Goal: Task Accomplishment & Management: Use online tool/utility

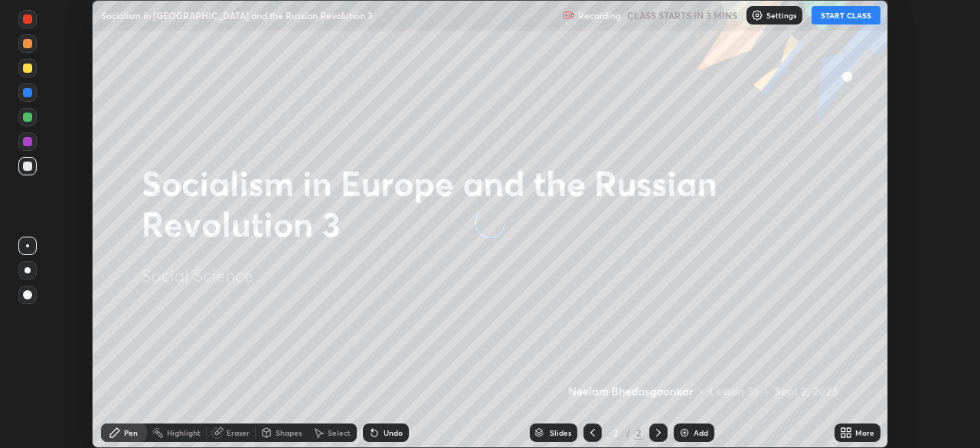
scroll to position [448, 979]
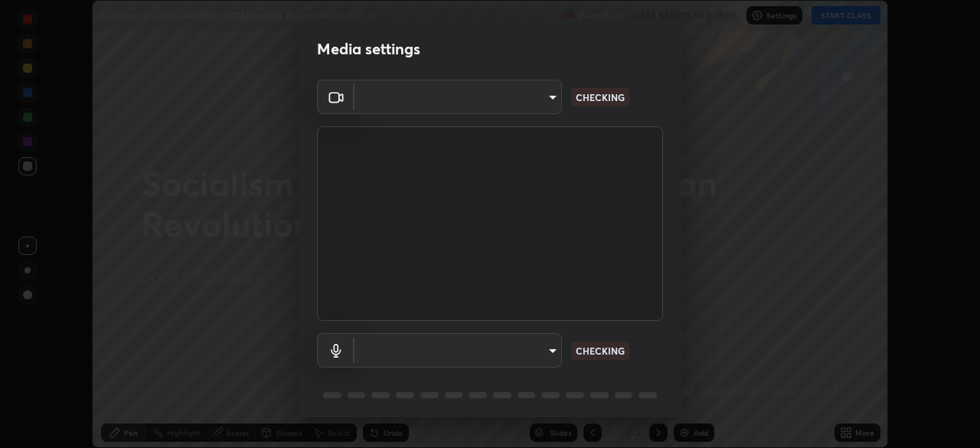
type input "ec786f4da40aad0a2188f0015eb23e682d18db7cf66b72c1898ef509acc36986"
click at [485, 354] on body "Erase all Socialism in [GEOGRAPHIC_DATA] and the Russian Revolution 3 Recording…" at bounding box center [490, 224] width 980 height 448
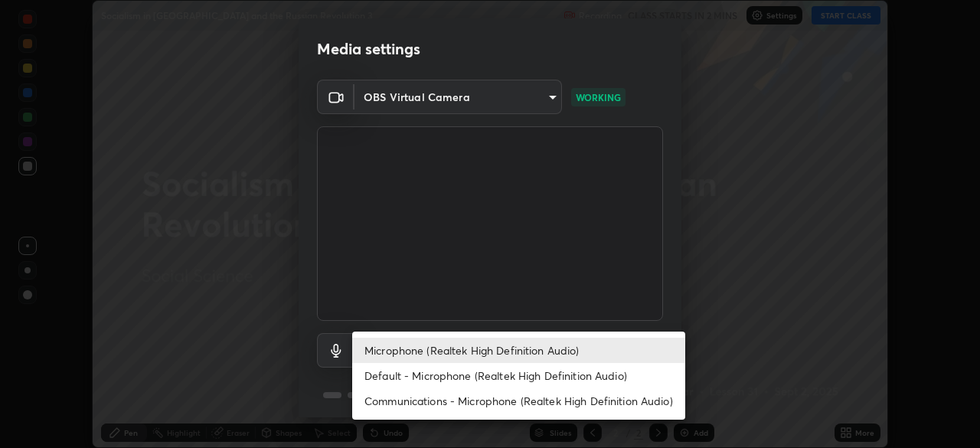
click at [383, 379] on li "Default - Microphone (Realtek High Definition Audio)" at bounding box center [518, 375] width 333 height 25
type input "default"
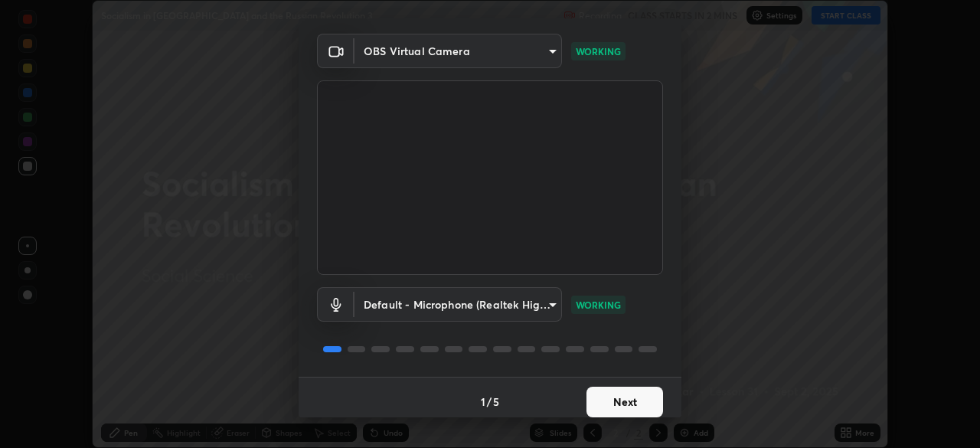
scroll to position [54, 0]
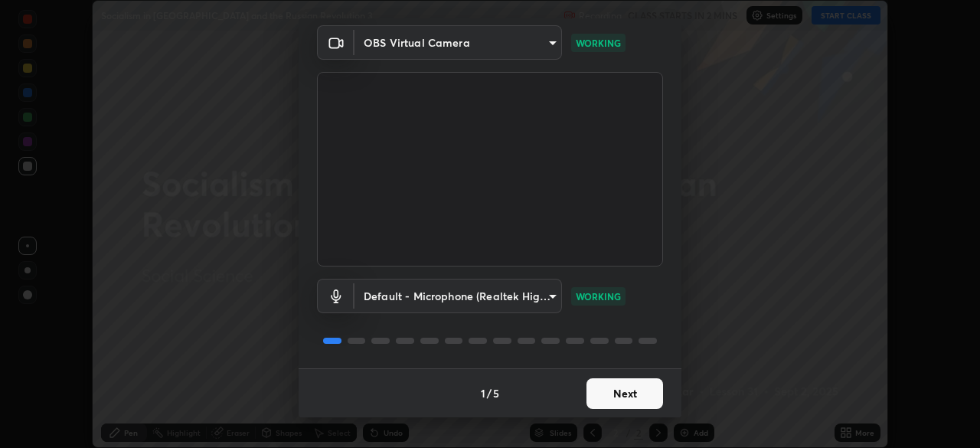
click at [594, 389] on button "Next" at bounding box center [624, 393] width 77 height 31
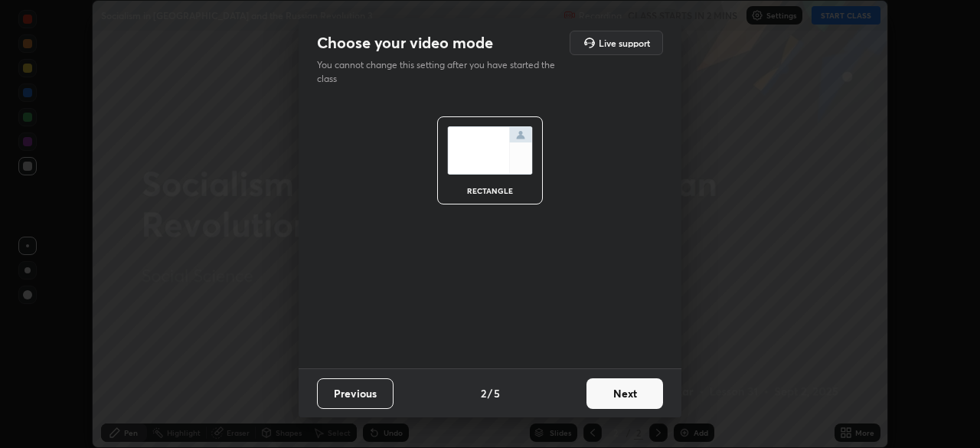
scroll to position [0, 0]
click at [595, 391] on button "Next" at bounding box center [624, 393] width 77 height 31
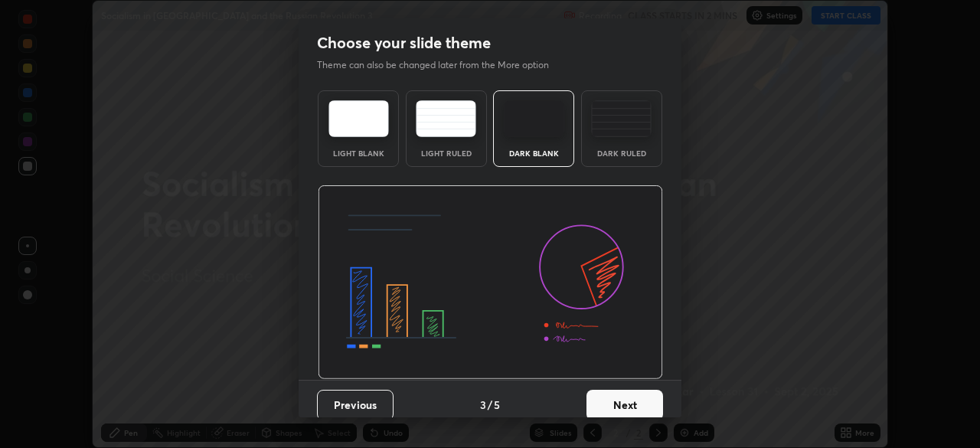
click at [603, 401] on button "Next" at bounding box center [624, 405] width 77 height 31
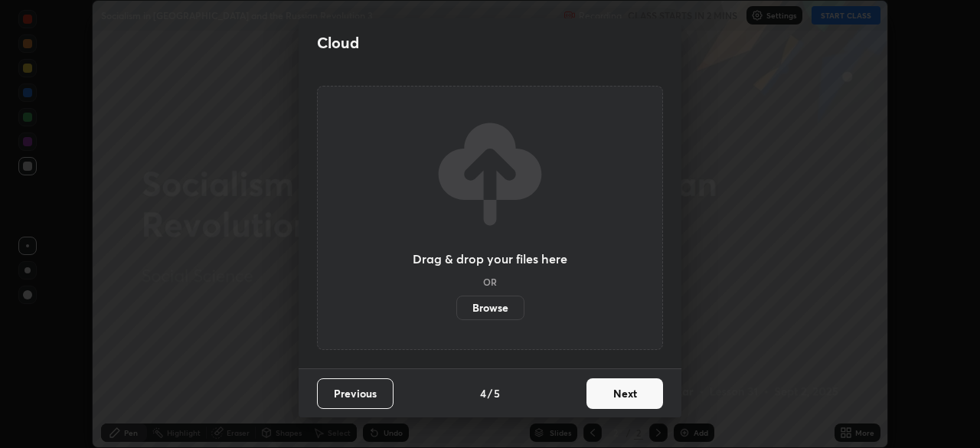
click at [482, 304] on label "Browse" at bounding box center [490, 308] width 68 height 25
click at [456, 304] on input "Browse" at bounding box center [456, 308] width 0 height 25
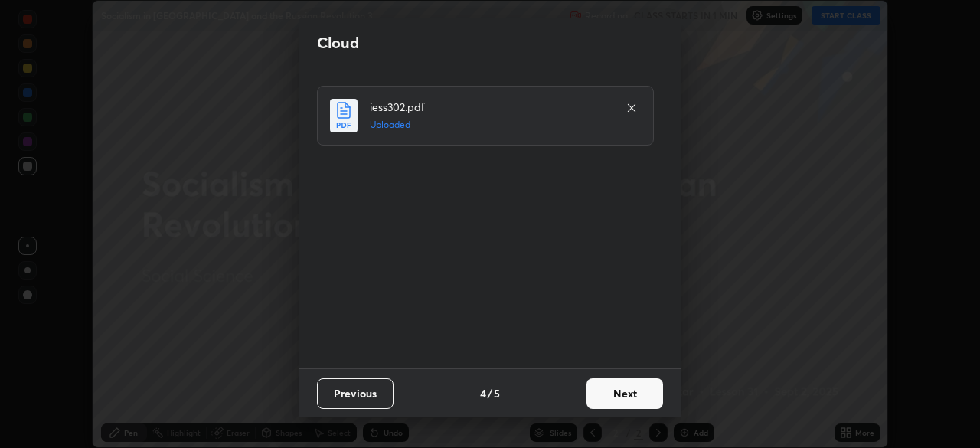
click at [599, 390] on button "Next" at bounding box center [624, 393] width 77 height 31
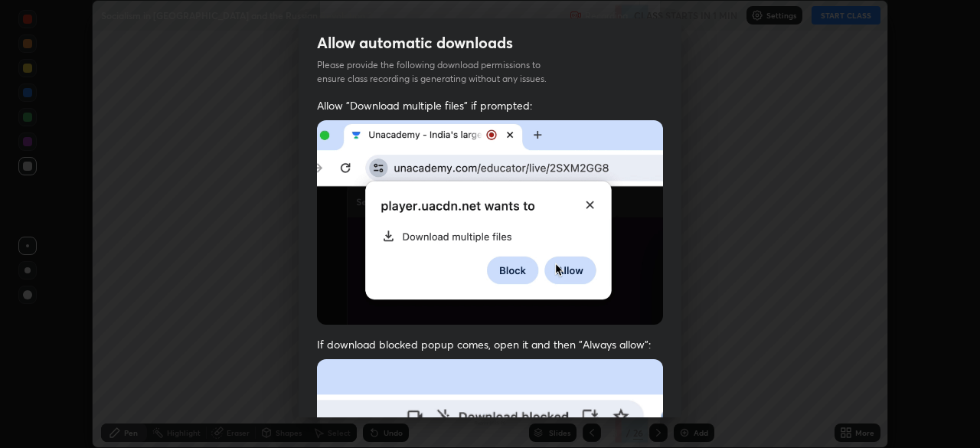
click at [325, 260] on img at bounding box center [490, 222] width 346 height 204
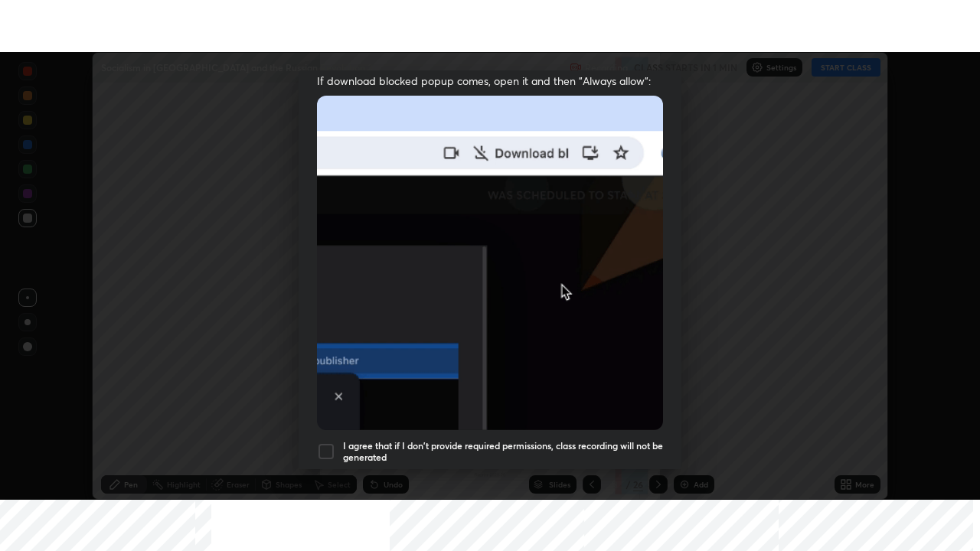
scroll to position [367, 0]
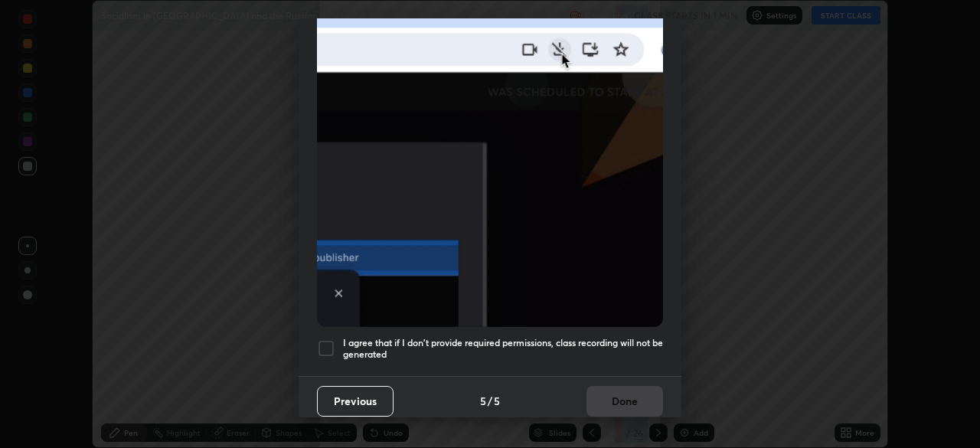
click at [326, 341] on div at bounding box center [326, 348] width 18 height 18
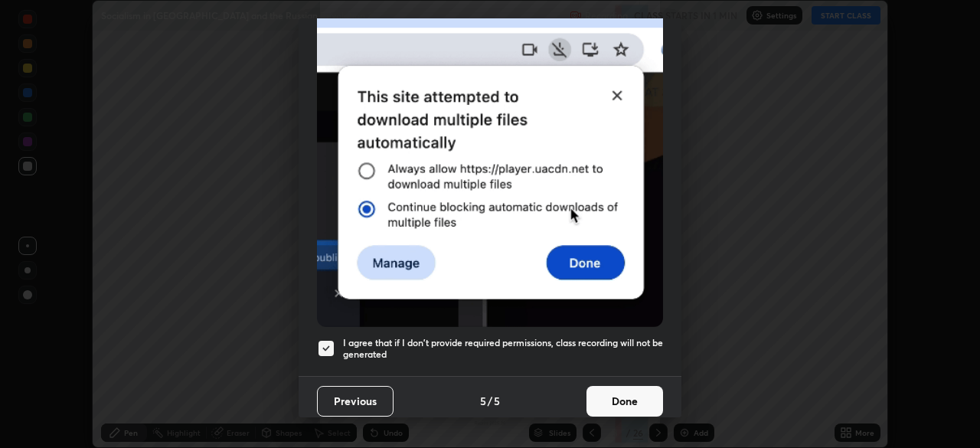
click at [609, 392] on button "Done" at bounding box center [624, 401] width 77 height 31
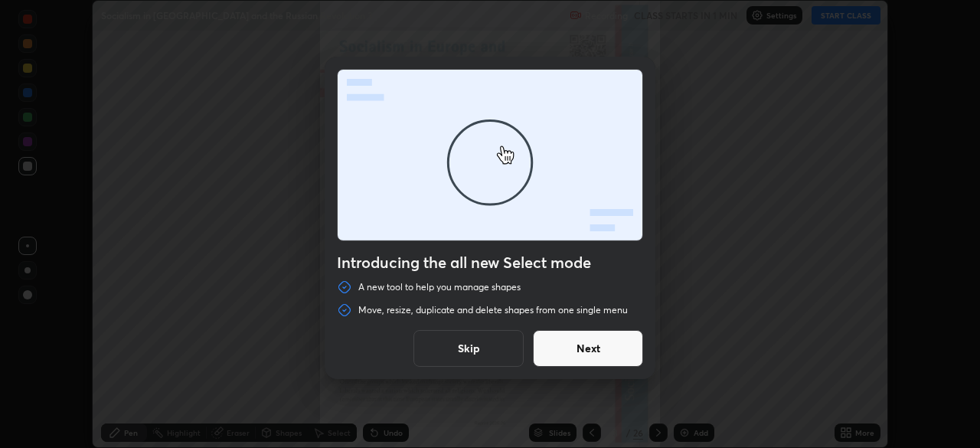
click at [489, 351] on button "Skip" at bounding box center [468, 348] width 110 height 37
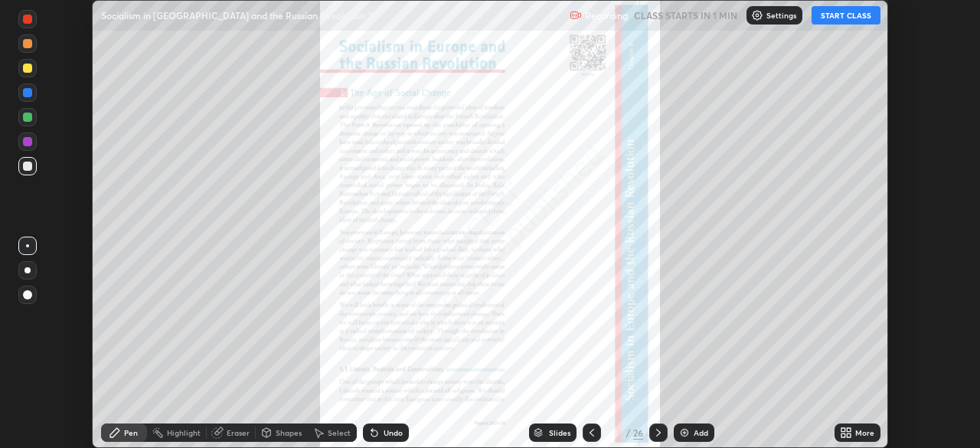
click at [841, 432] on icon at bounding box center [846, 432] width 12 height 12
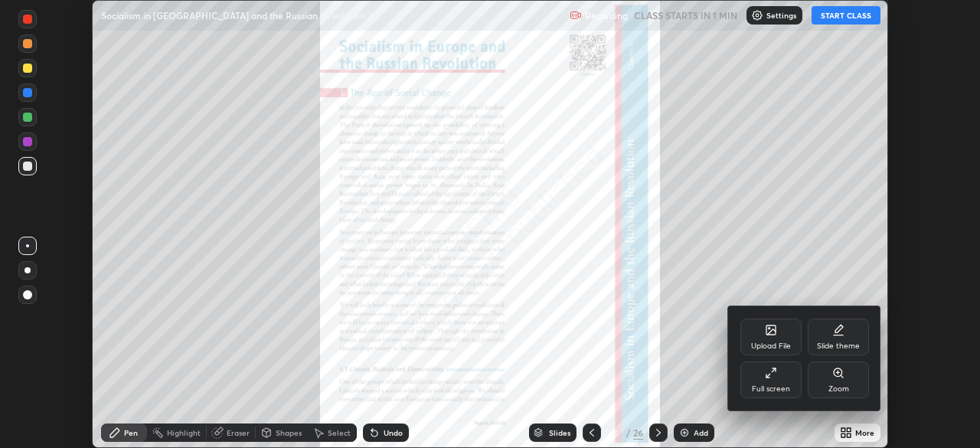
click at [756, 385] on div "Full screen" at bounding box center [771, 389] width 38 height 8
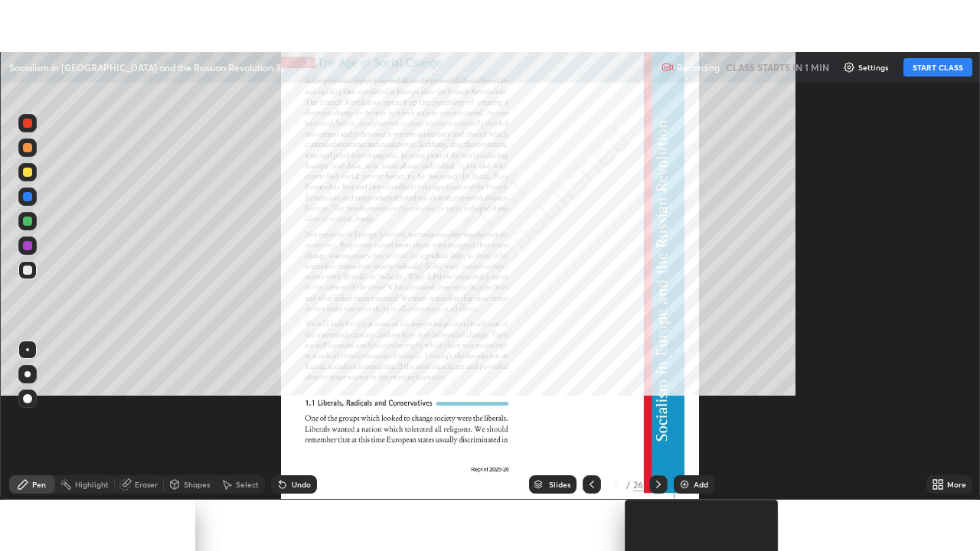
scroll to position [551, 980]
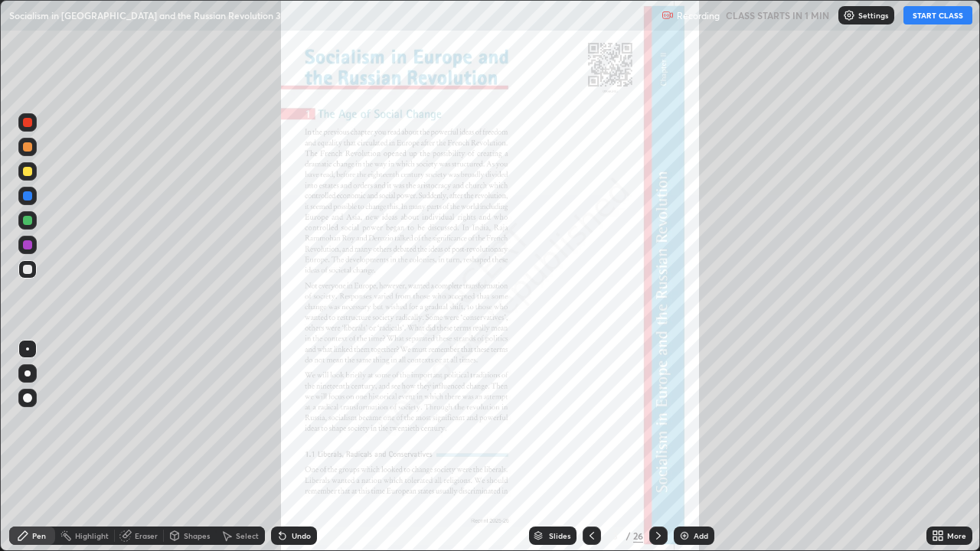
click at [935, 447] on icon at bounding box center [935, 539] width 4 height 4
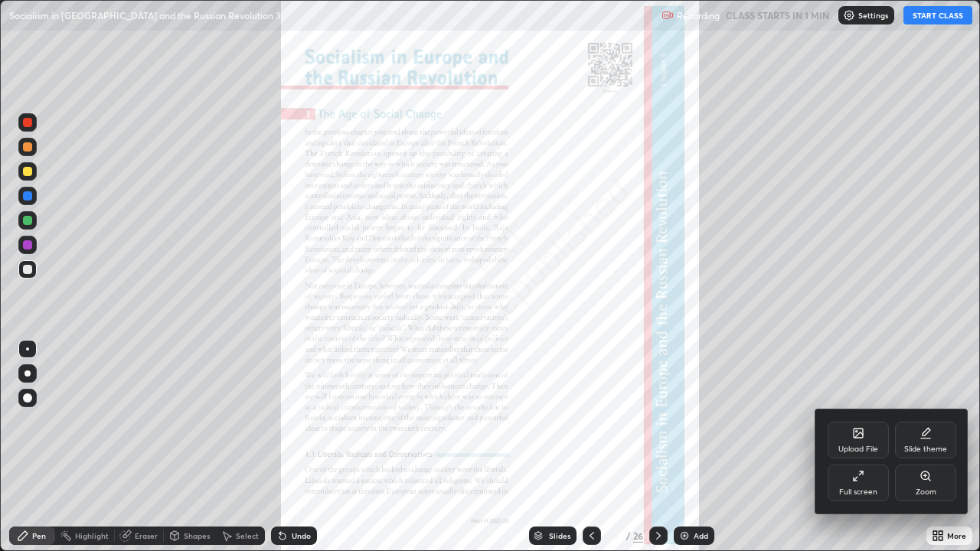
click at [913, 447] on div "Zoom" at bounding box center [925, 483] width 61 height 37
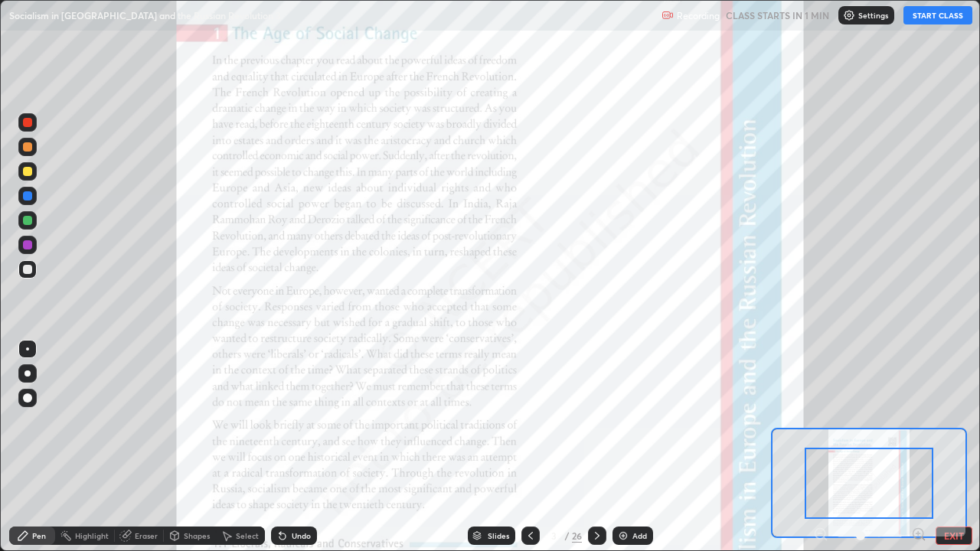
click at [596, 447] on icon at bounding box center [597, 536] width 5 height 8
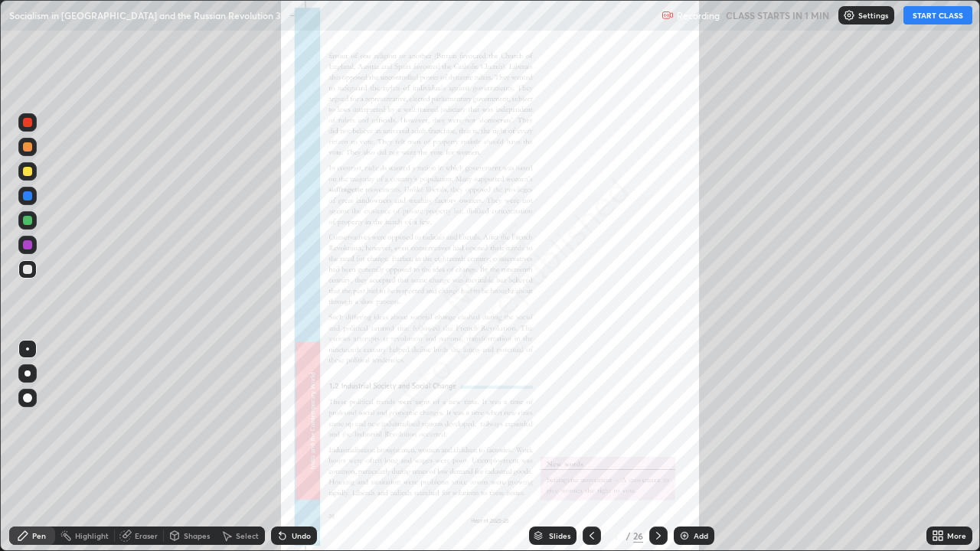
click at [658, 447] on icon at bounding box center [658, 536] width 12 height 12
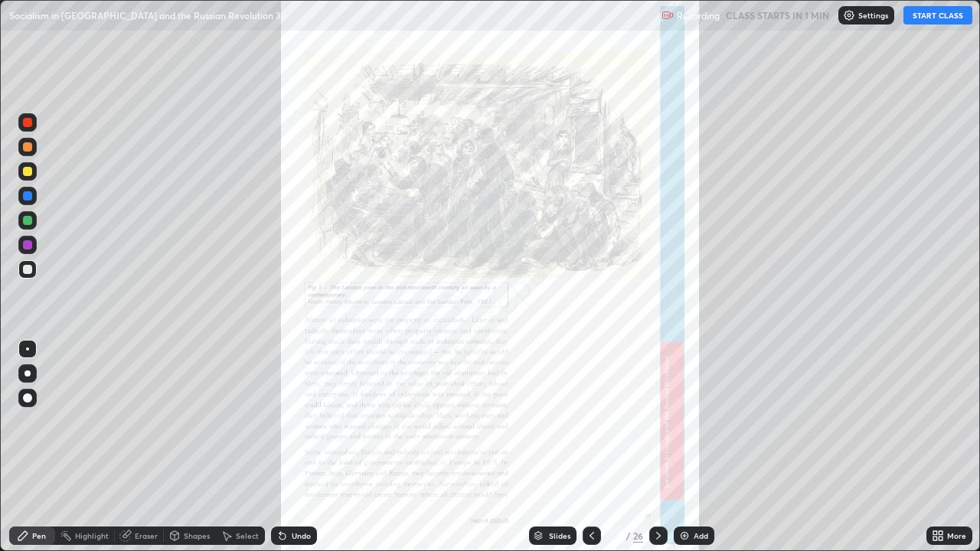
click at [657, 447] on icon at bounding box center [658, 536] width 5 height 8
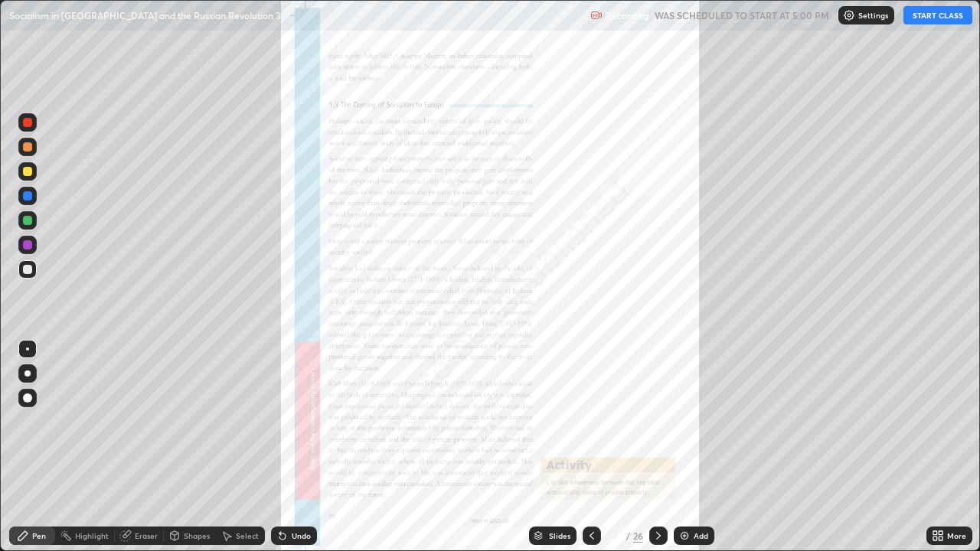
click at [655, 447] on icon at bounding box center [658, 536] width 12 height 12
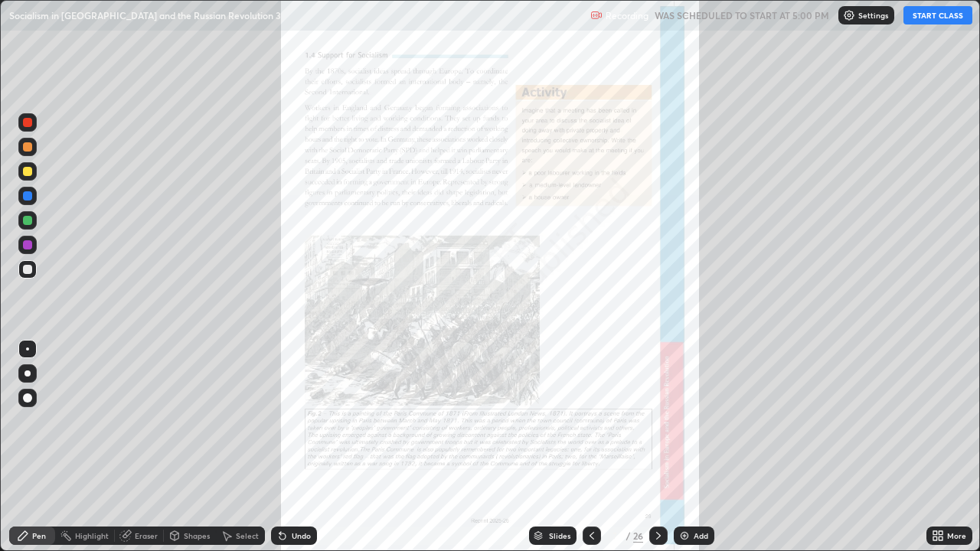
click at [659, 447] on icon at bounding box center [658, 536] width 12 height 12
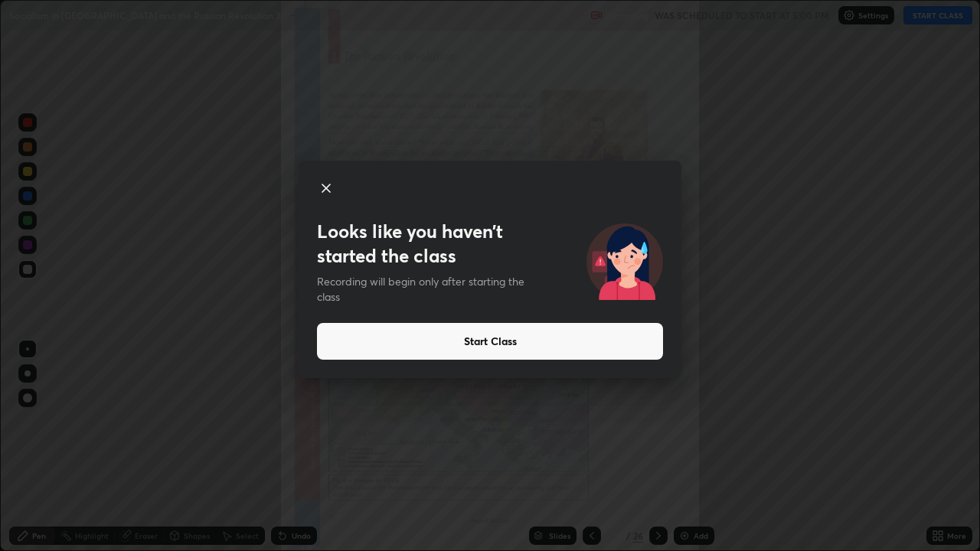
click at [477, 341] on button "Start Class" at bounding box center [490, 341] width 346 height 37
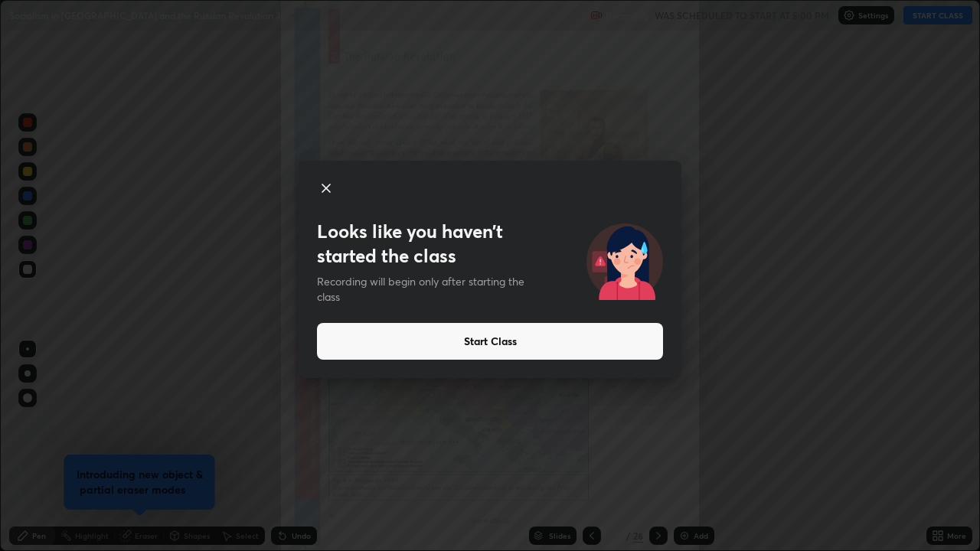
click at [450, 342] on button "Start Class" at bounding box center [490, 341] width 346 height 37
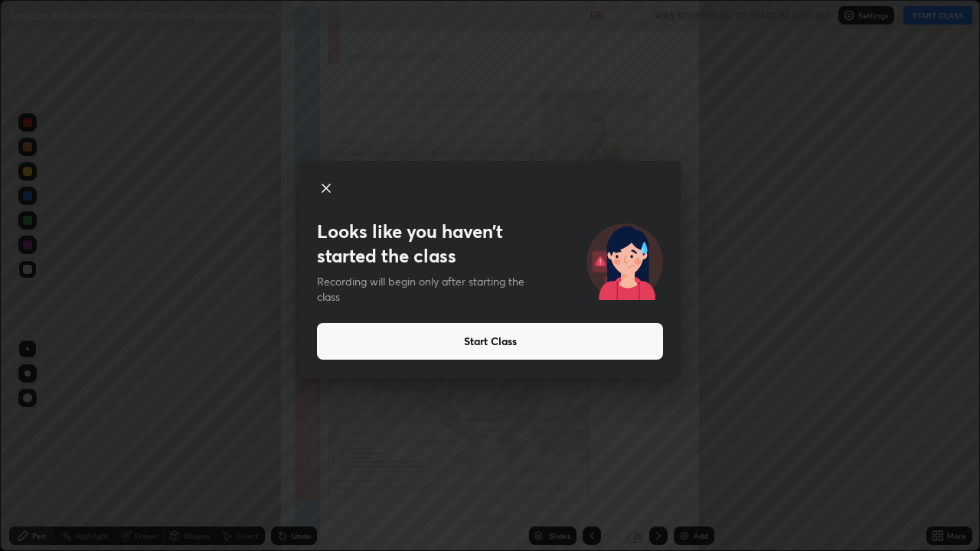
click at [468, 348] on button "Start Class" at bounding box center [490, 341] width 346 height 37
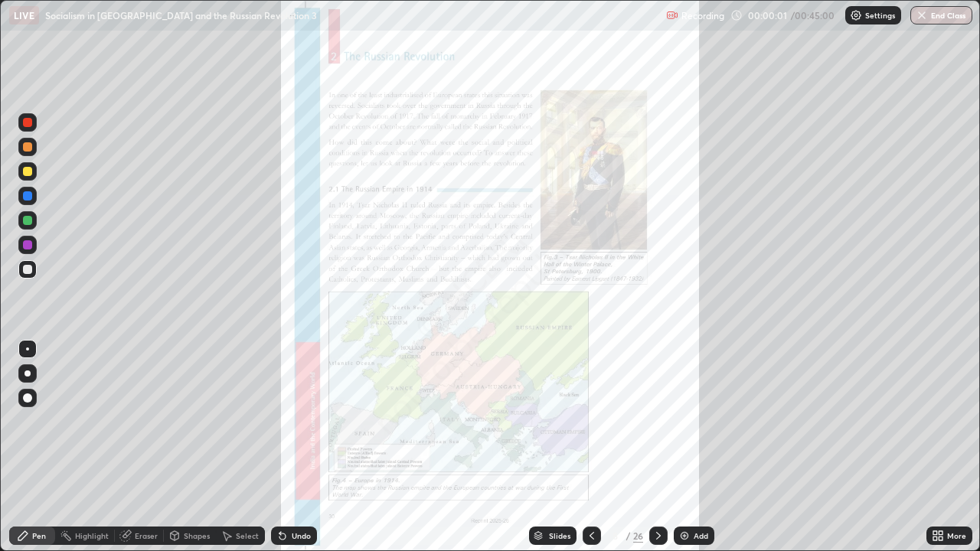
click at [939, 447] on icon at bounding box center [941, 533] width 4 height 4
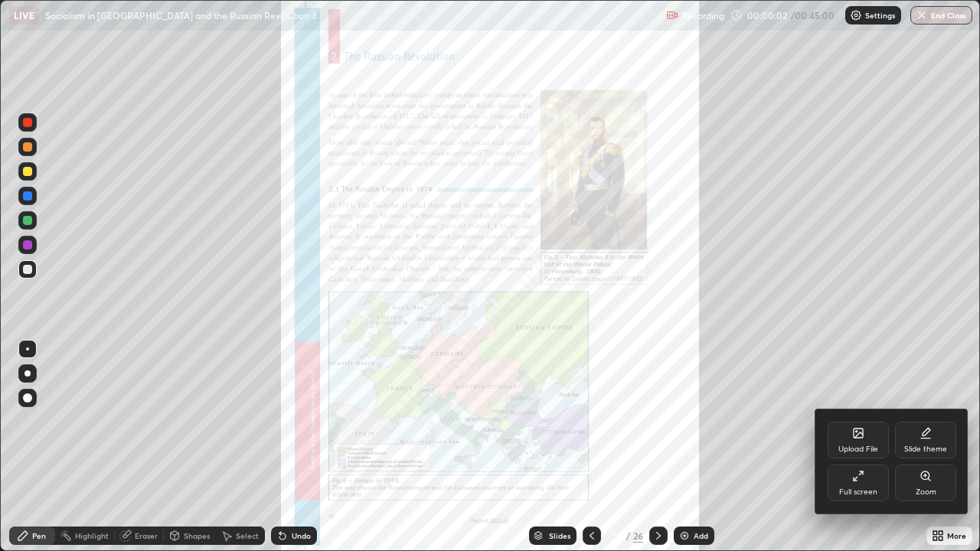
click at [920, 447] on icon at bounding box center [926, 476] width 12 height 12
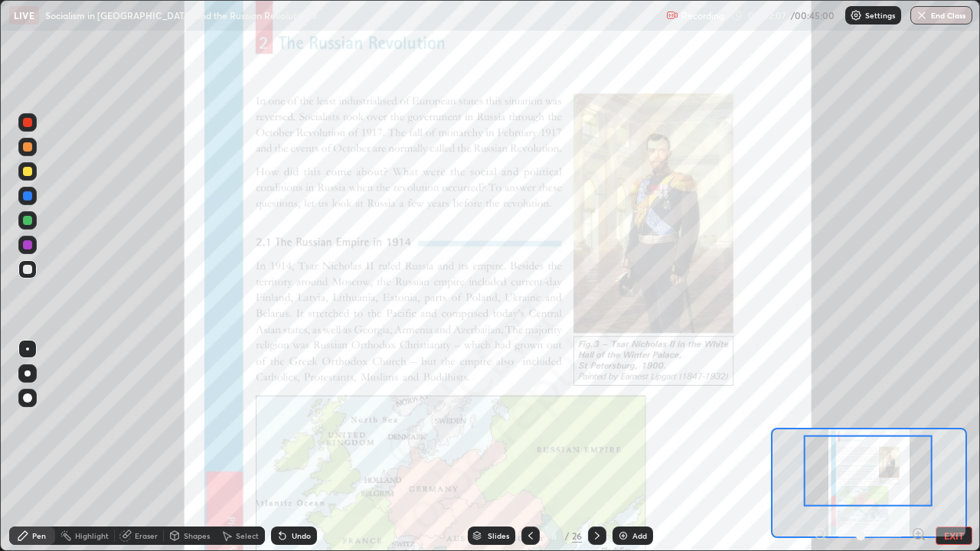
click at [21, 447] on icon at bounding box center [22, 535] width 9 height 9
click at [28, 447] on icon at bounding box center [23, 536] width 12 height 12
click at [26, 244] on div at bounding box center [27, 244] width 9 height 9
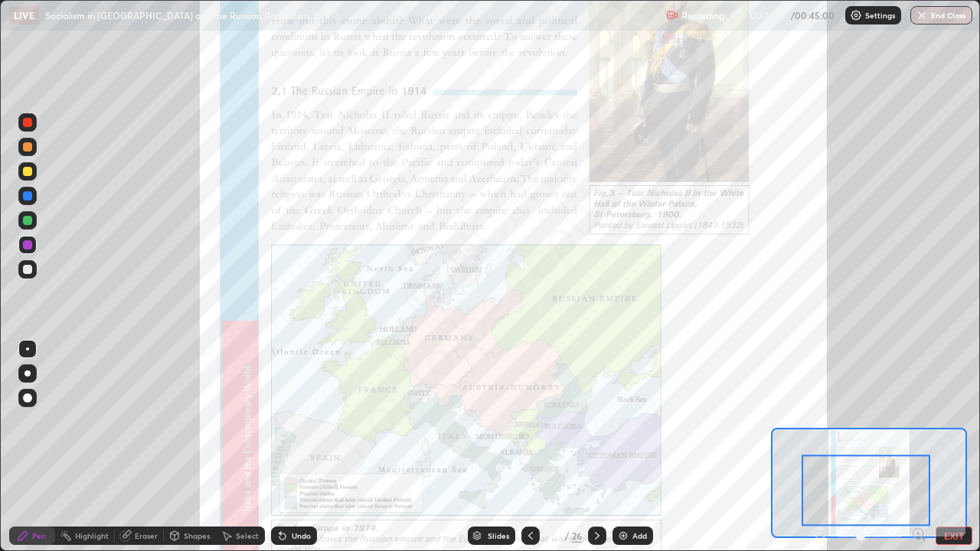
click at [596, 447] on icon at bounding box center [597, 536] width 12 height 12
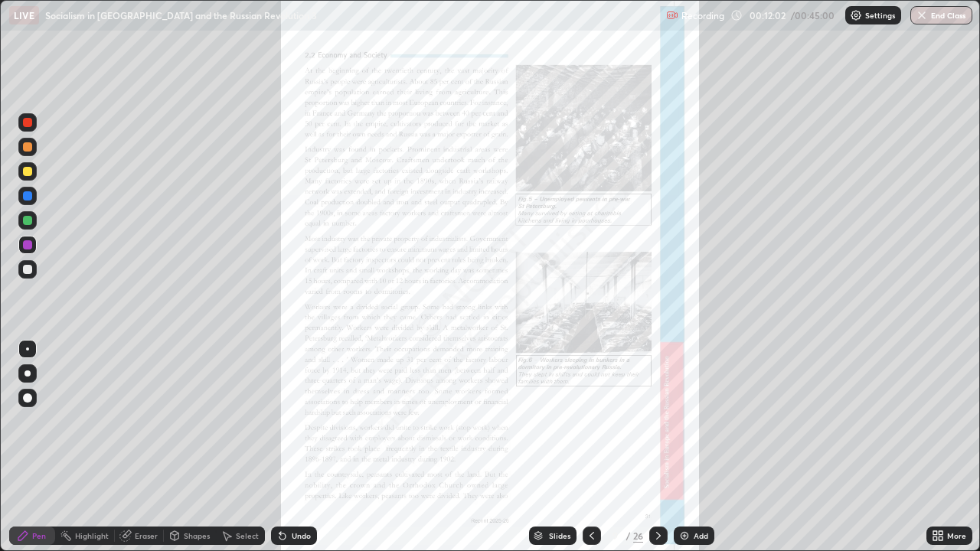
click at [936, 447] on icon at bounding box center [935, 539] width 4 height 4
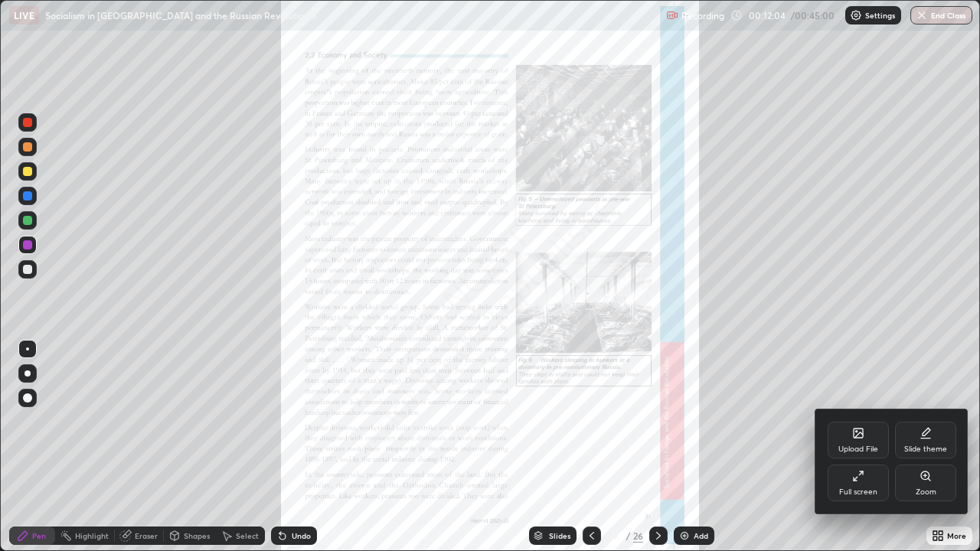
click at [917, 447] on div "Zoom" at bounding box center [925, 483] width 61 height 37
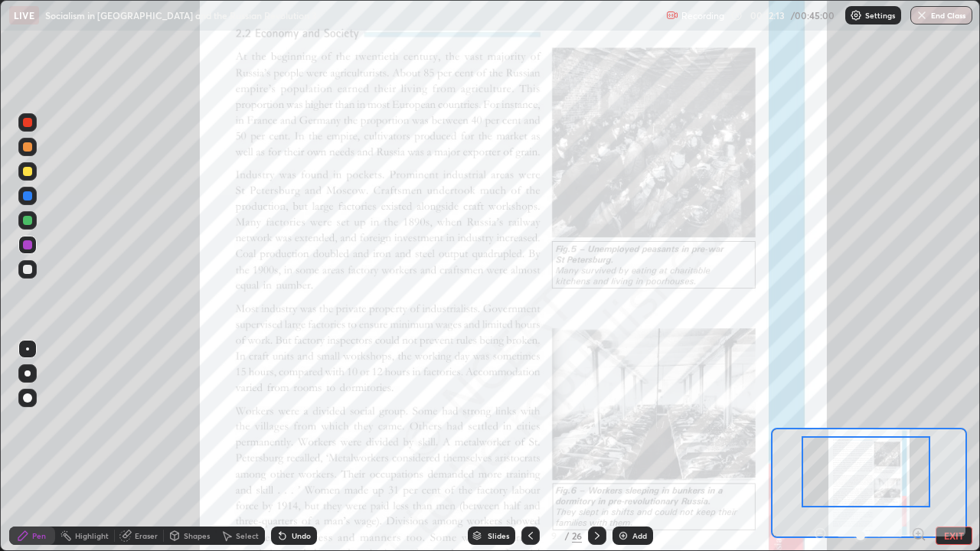
click at [806, 447] on div at bounding box center [866, 471] width 129 height 71
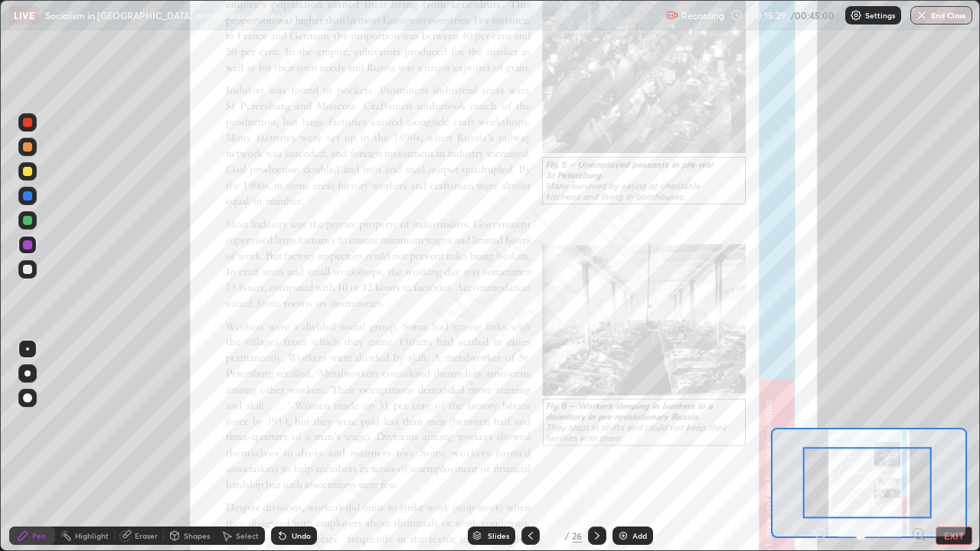
click at [806, 447] on div at bounding box center [867, 482] width 129 height 71
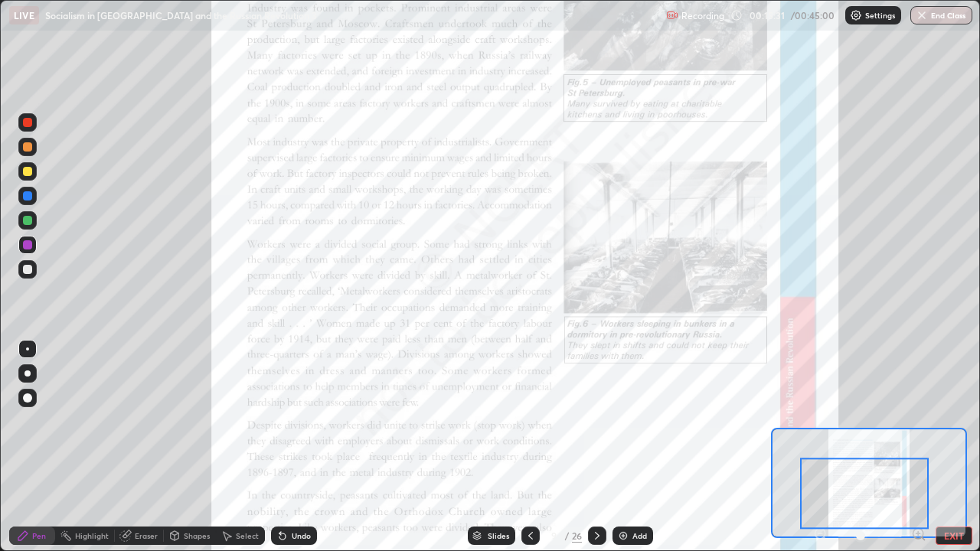
click at [804, 447] on div at bounding box center [864, 493] width 129 height 71
click at [271, 447] on div "Undo" at bounding box center [294, 536] width 46 height 18
click at [799, 447] on div "Slides 9 / 26 Add" at bounding box center [560, 536] width 487 height 31
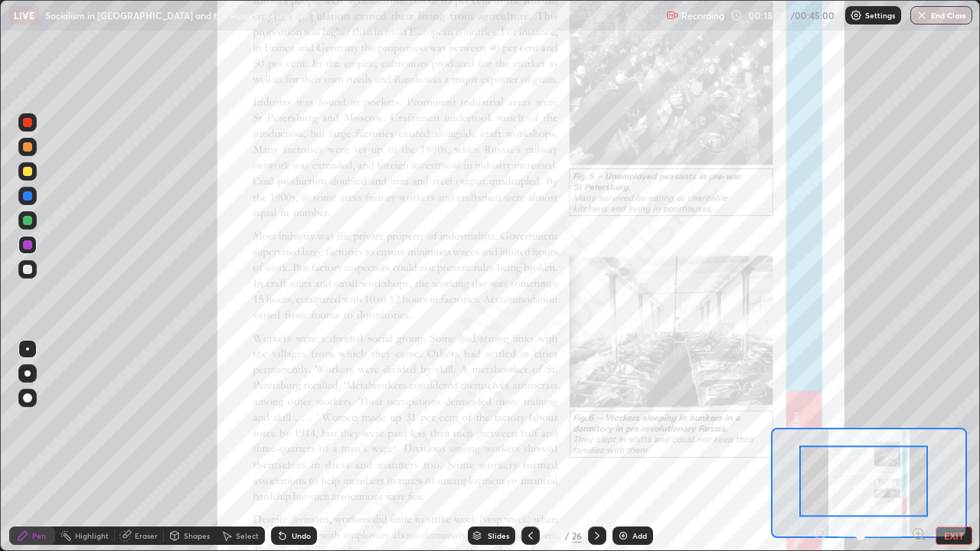
click at [808, 447] on div at bounding box center [863, 481] width 129 height 71
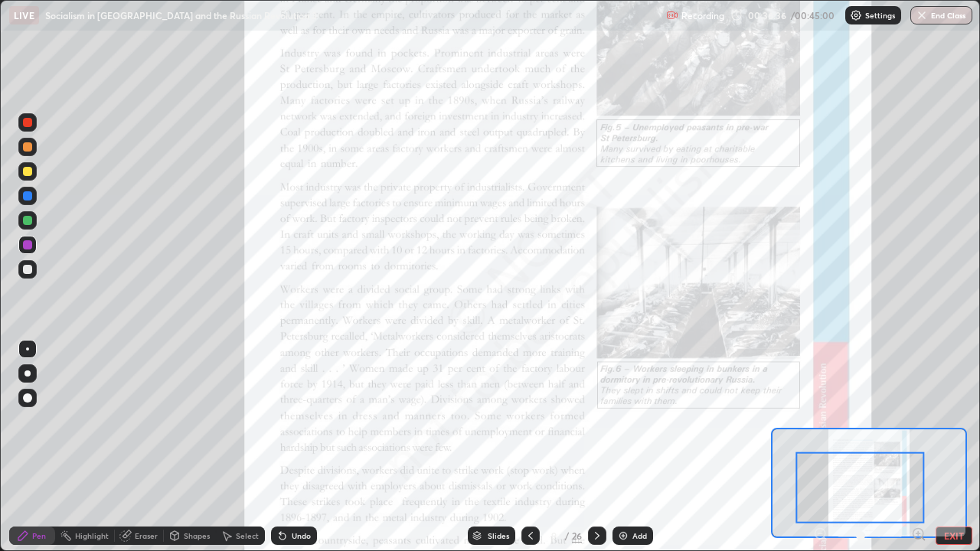
click at [596, 447] on icon at bounding box center [597, 536] width 12 height 12
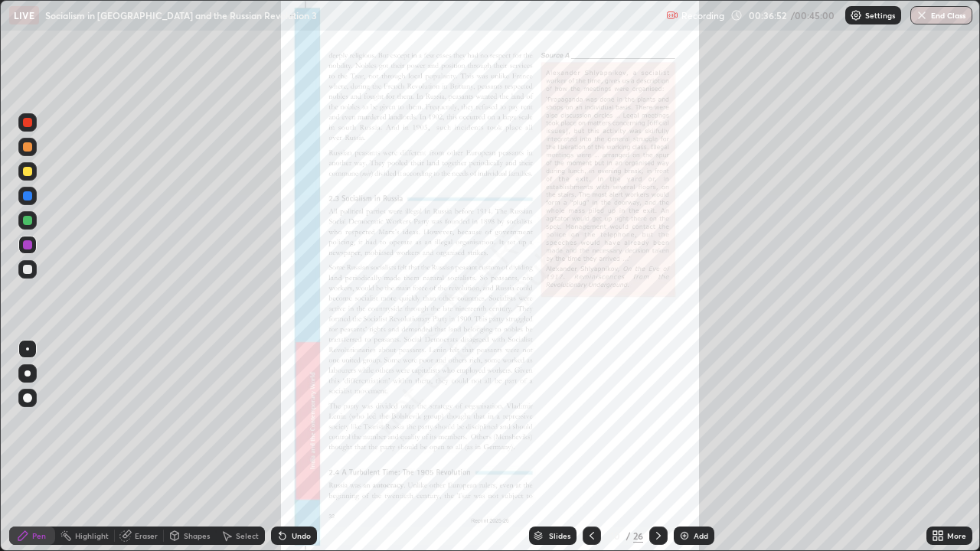
click at [942, 447] on icon at bounding box center [941, 539] width 4 height 4
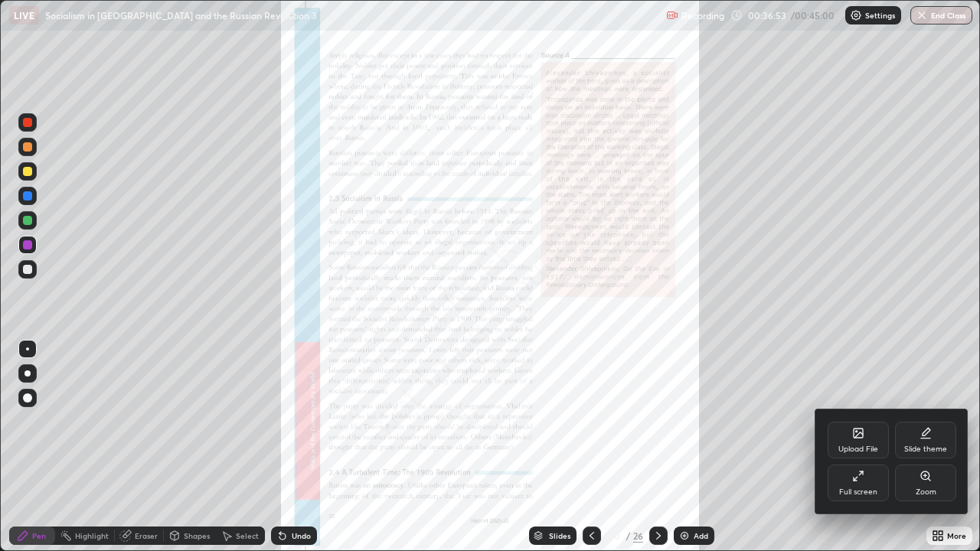
click at [919, 447] on div "Zoom" at bounding box center [926, 492] width 21 height 8
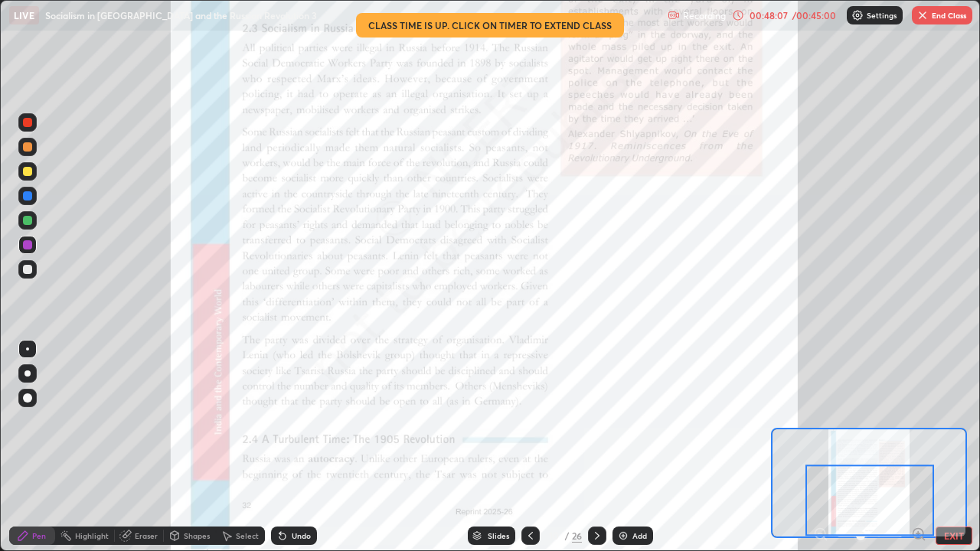
click at [595, 447] on icon at bounding box center [597, 536] width 12 height 12
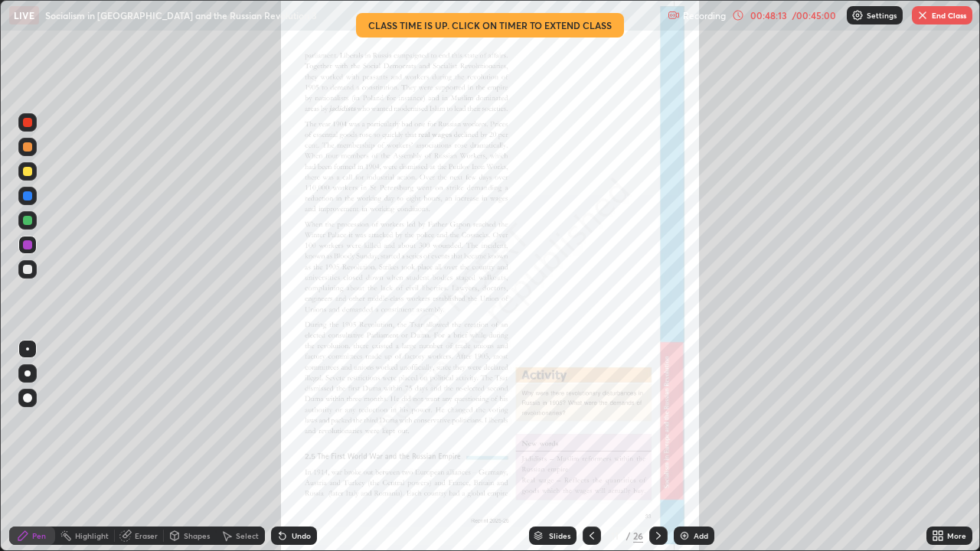
click at [658, 447] on div at bounding box center [658, 536] width 18 height 18
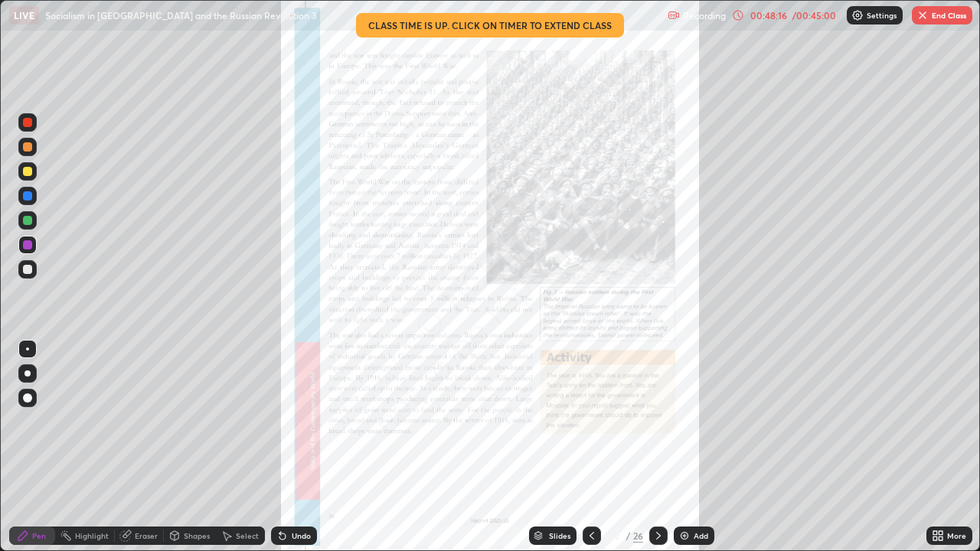
click at [656, 447] on icon at bounding box center [658, 536] width 5 height 8
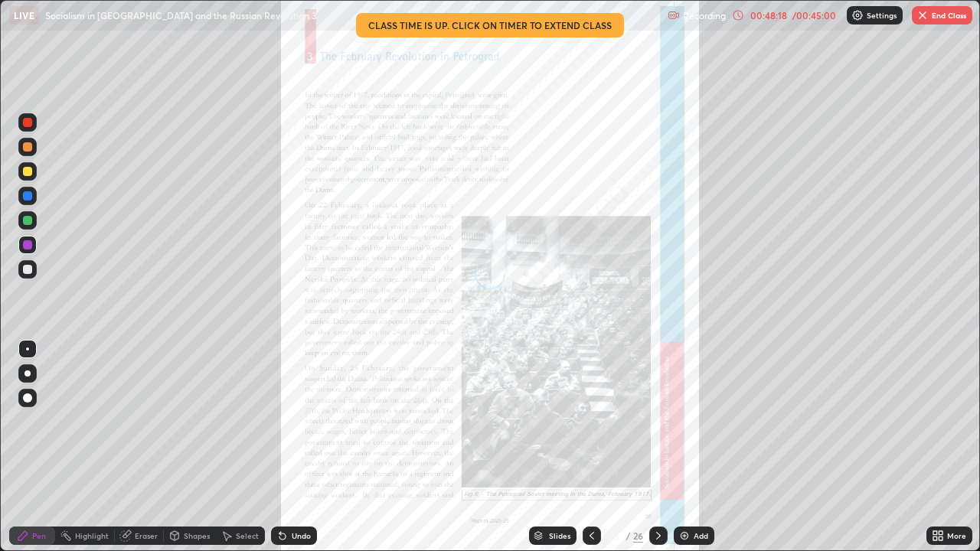
click at [656, 447] on icon at bounding box center [658, 536] width 12 height 12
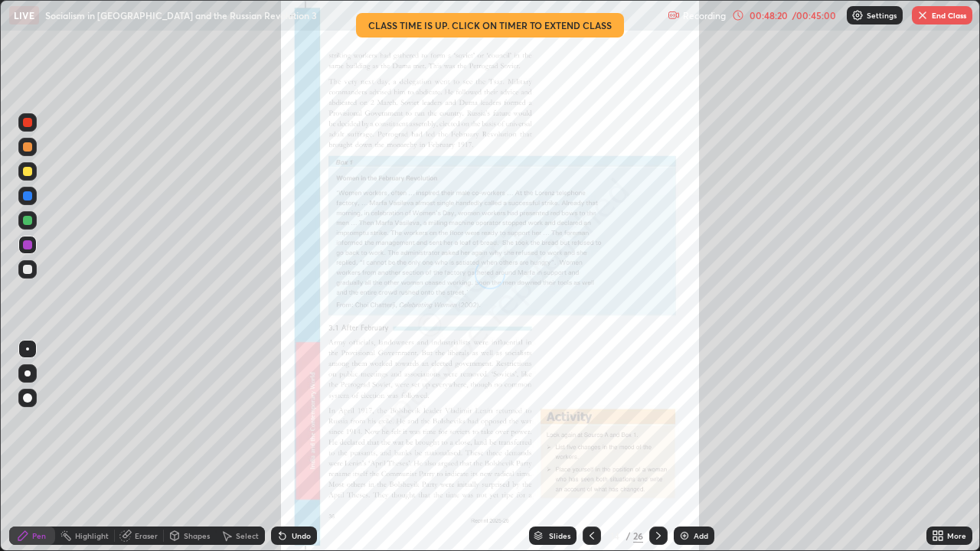
click at [940, 15] on button "End Class" at bounding box center [942, 15] width 60 height 18
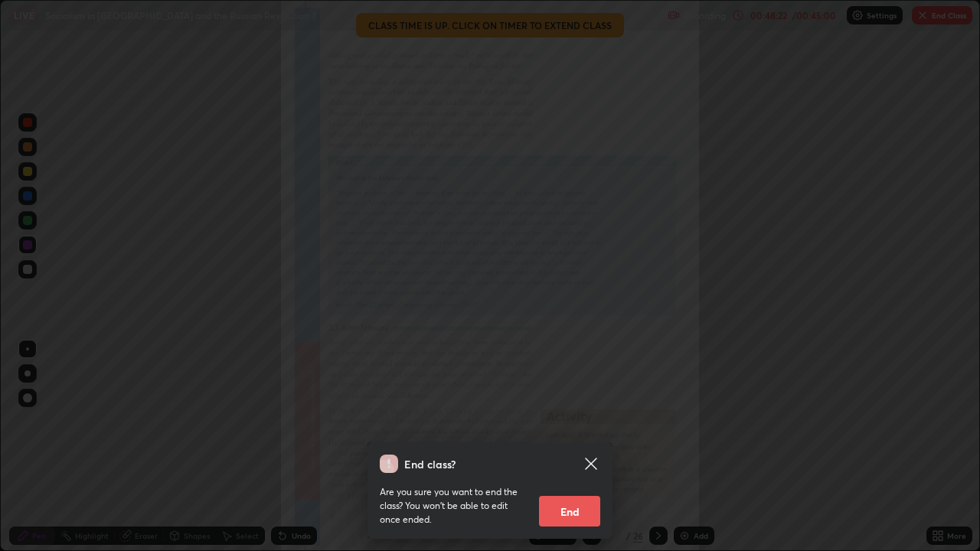
click at [569, 447] on button "End" at bounding box center [569, 511] width 61 height 31
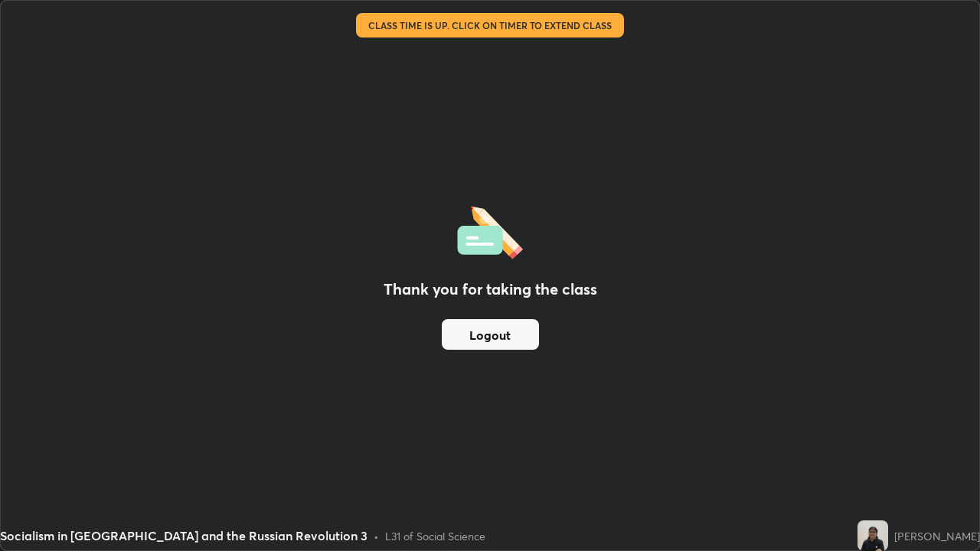
click at [498, 337] on button "Logout" at bounding box center [490, 334] width 97 height 31
